Goal: Information Seeking & Learning: Check status

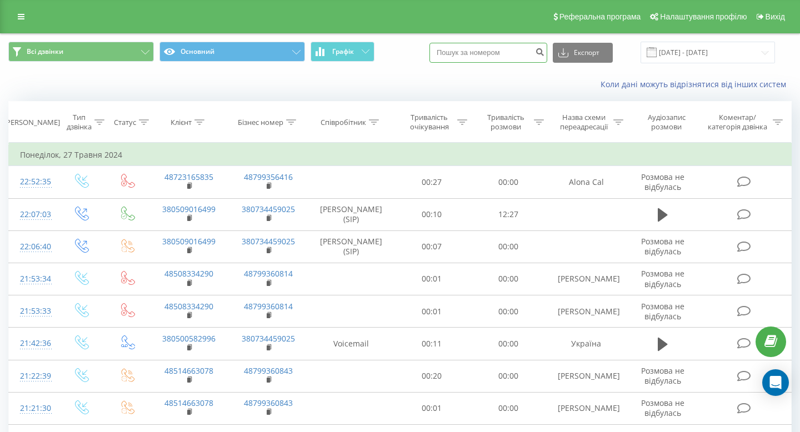
click at [525, 50] on input at bounding box center [489, 53] width 118 height 20
paste input "380952164882"
type input "380952164882"
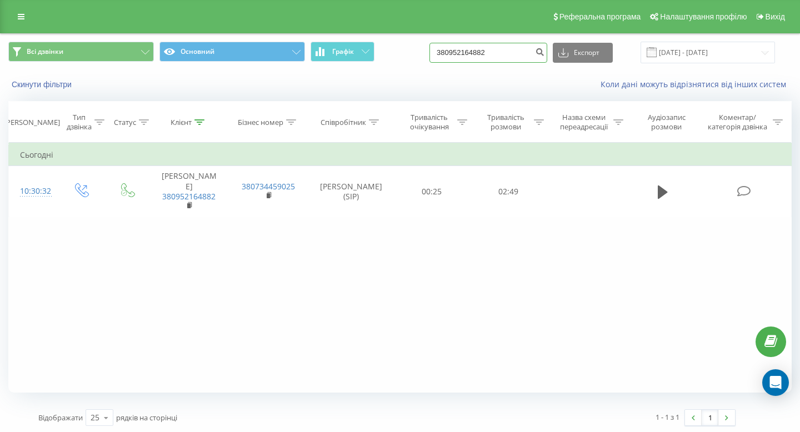
click at [512, 58] on input "380952164882" at bounding box center [489, 53] width 118 height 20
paste input "68340023"
type input "380968340023"
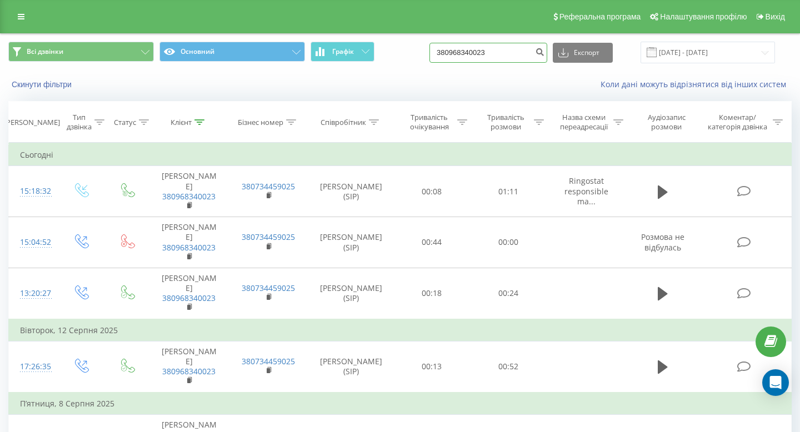
click at [515, 58] on input "380968340023" at bounding box center [489, 53] width 118 height 20
paste input "632689601"
type input "380632689601"
